Goal: Transaction & Acquisition: Purchase product/service

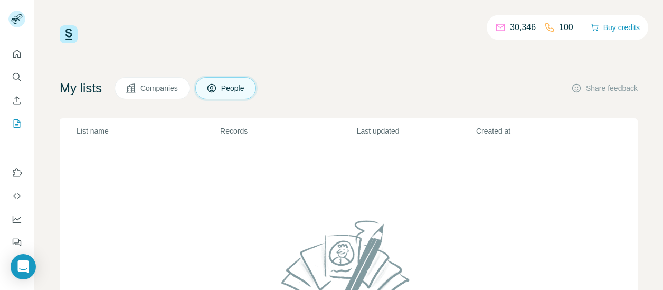
scroll to position [8, 0]
click at [159, 84] on span "Companies" at bounding box center [159, 88] width 39 height 11
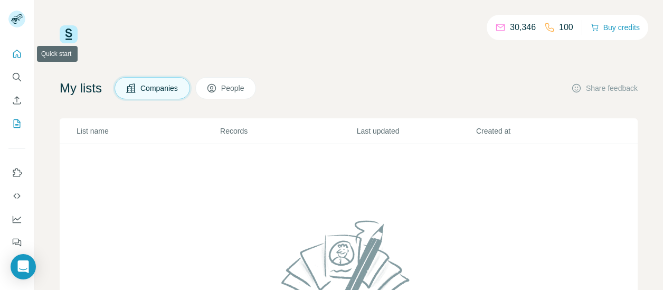
click at [16, 53] on icon "Quick start" at bounding box center [17, 54] width 11 height 11
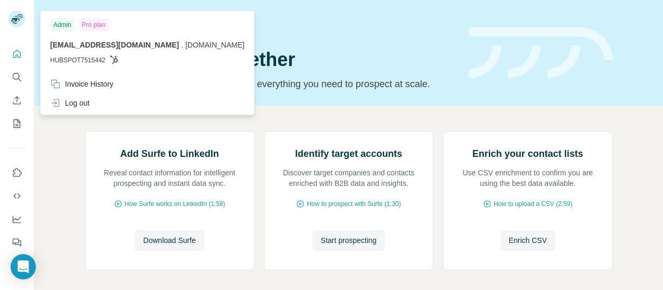
click at [15, 18] on icon at bounding box center [15, 21] width 8 height 6
click at [14, 50] on icon "Quick start" at bounding box center [17, 54] width 11 height 11
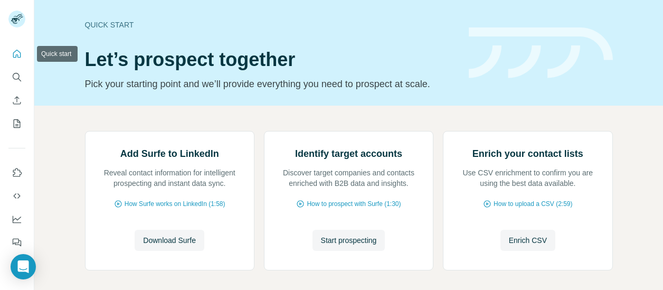
click at [16, 54] on icon "Quick start" at bounding box center [17, 54] width 11 height 11
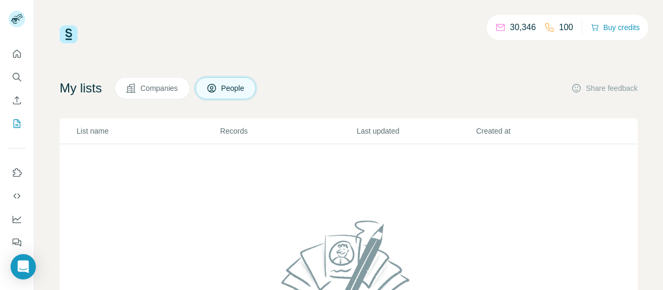
click at [514, 29] on p "30,346" at bounding box center [523, 27] width 26 height 13
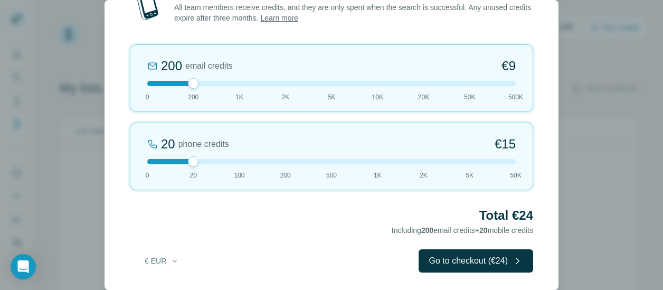
scroll to position [11, 0]
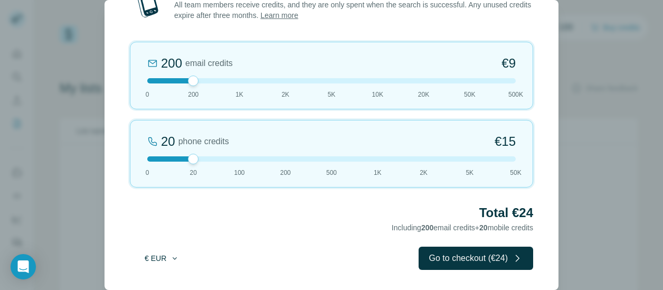
click at [175, 258] on icon "button" at bounding box center [175, 258] width 8 height 8
click at [175, 280] on div "$ USD" at bounding box center [183, 281] width 89 height 11
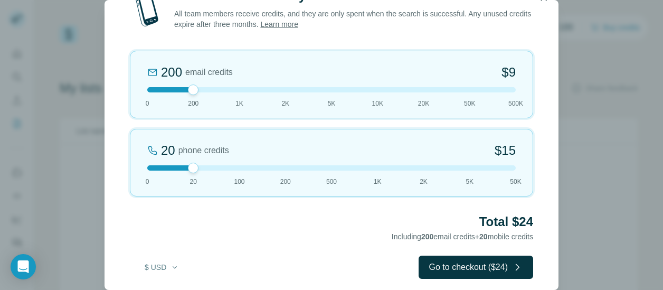
scroll to position [0, 0]
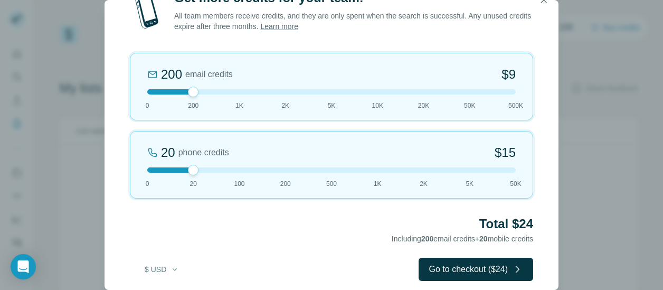
click at [144, 27] on img at bounding box center [147, 10] width 34 height 42
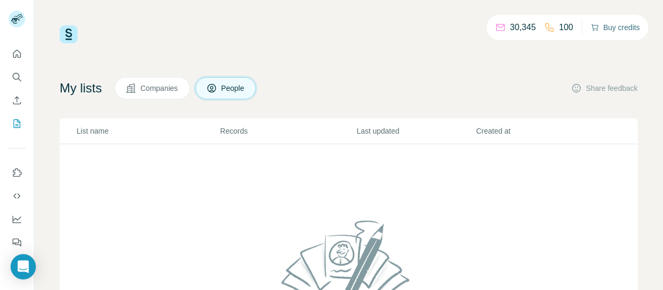
click at [610, 28] on button "Buy credits" at bounding box center [615, 27] width 49 height 15
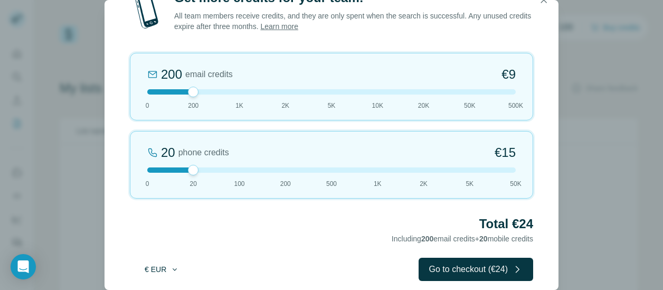
click at [173, 272] on icon "button" at bounding box center [175, 269] width 8 height 8
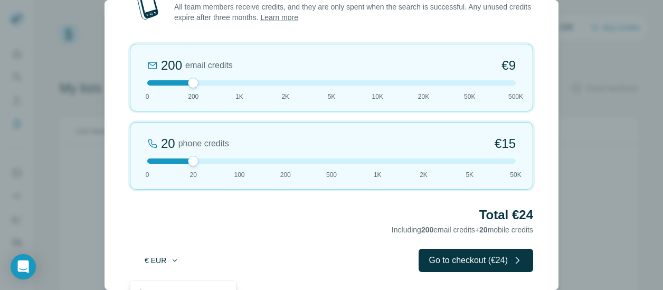
scroll to position [11, 0]
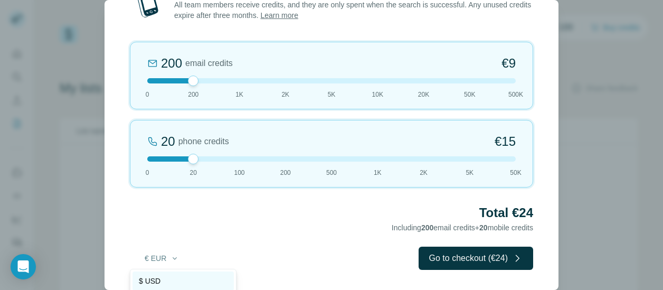
click at [173, 284] on div "$ USD" at bounding box center [183, 281] width 89 height 11
